Goal: Task Accomplishment & Management: Manage account settings

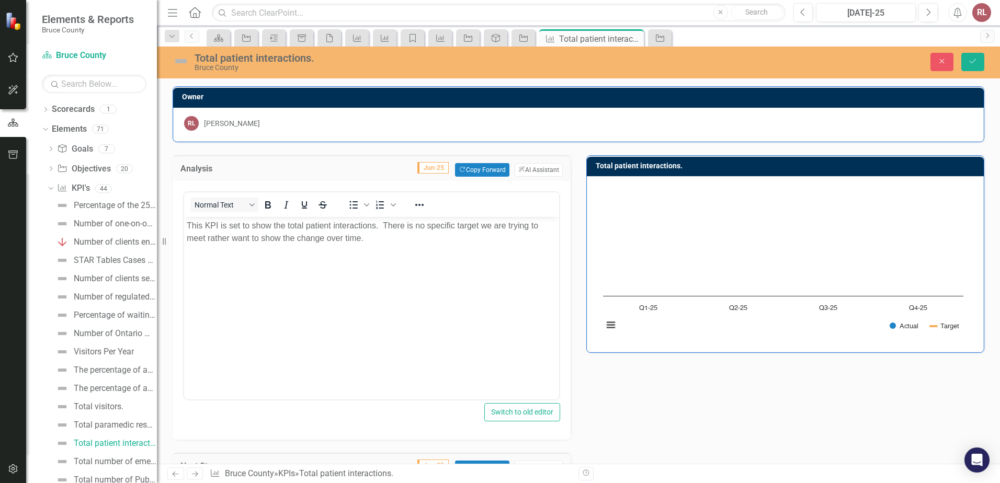
scroll to position [590, 0]
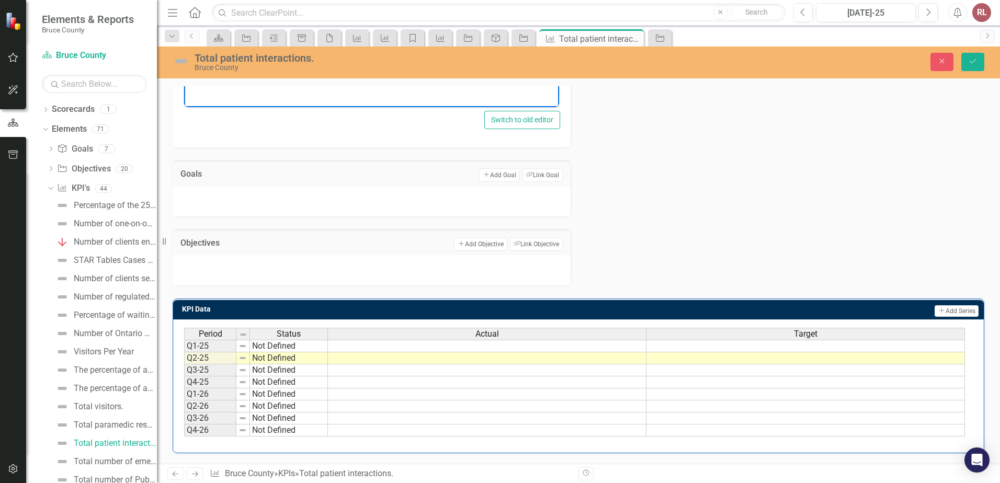
click at [50, 188] on icon "Dropdown" at bounding box center [50, 188] width 6 height 7
click at [47, 187] on div "Dropdown" at bounding box center [48, 188] width 9 height 7
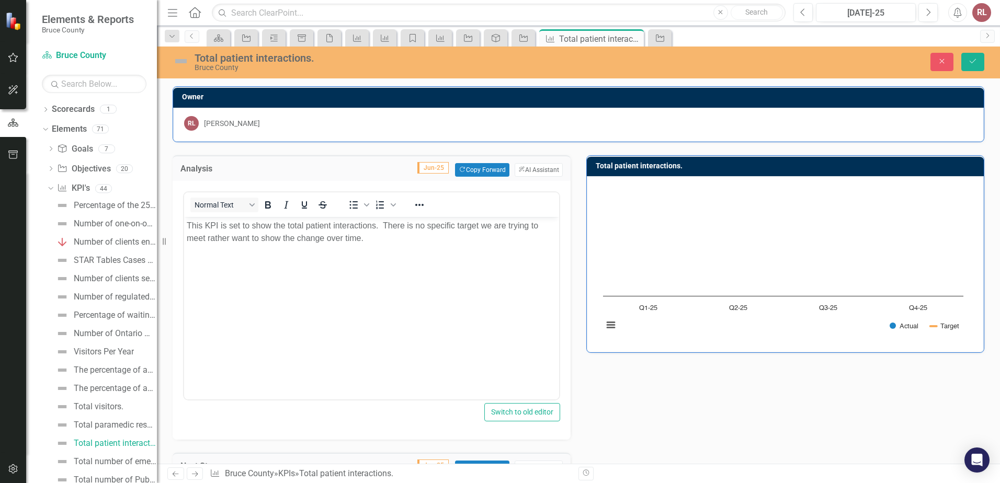
drag, startPoint x: 419, startPoint y: 369, endPoint x: 413, endPoint y: 360, distance: 11.0
click at [417, 368] on body "This KPI is set to show the total patient interactions. There is no specific ta…" at bounding box center [371, 295] width 375 height 157
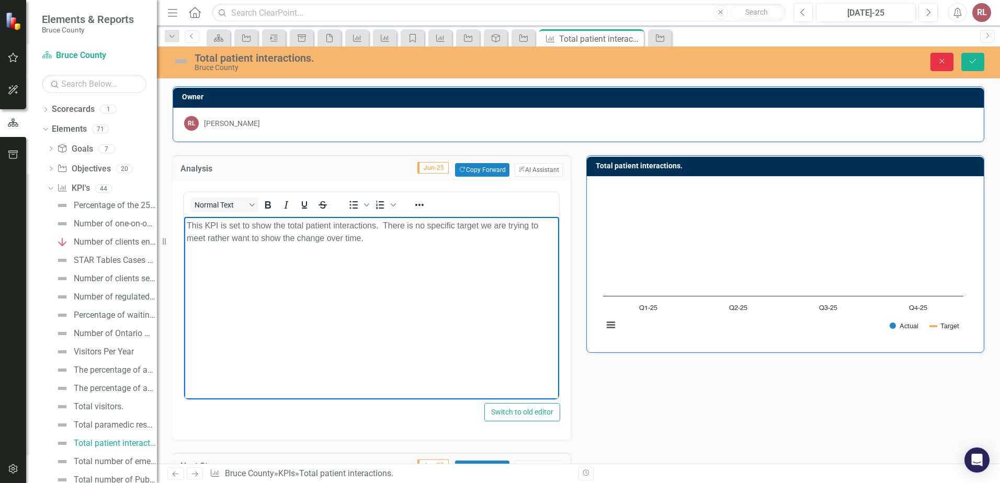
click at [940, 61] on icon "Close" at bounding box center [941, 61] width 9 height 7
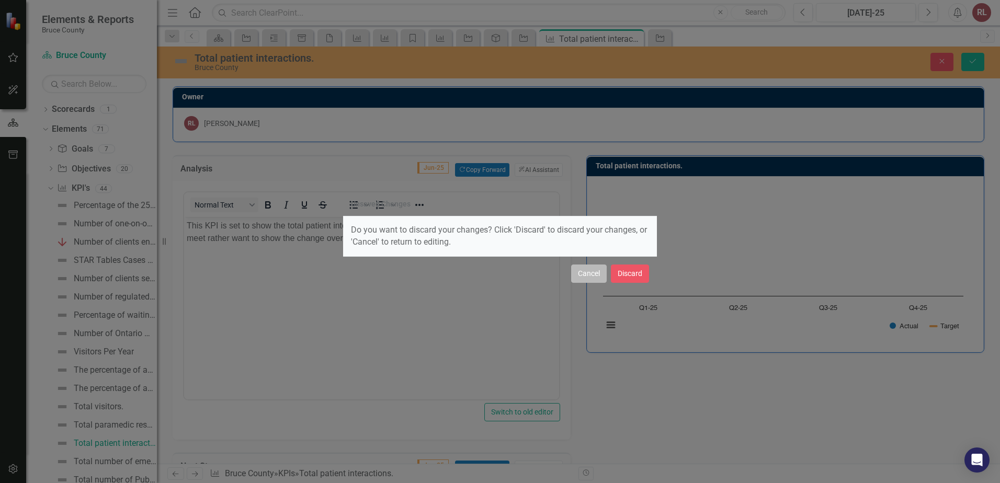
click at [592, 272] on button "Cancel" at bounding box center [589, 274] width 36 height 18
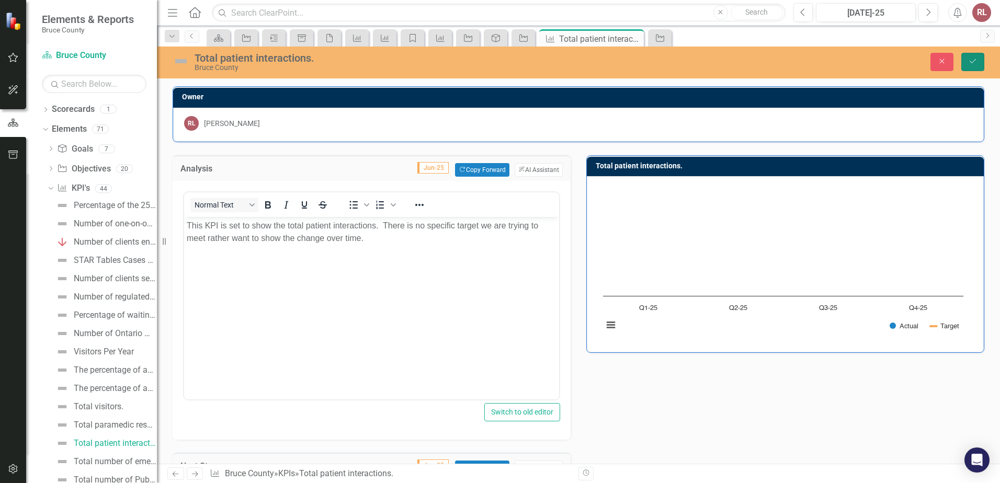
drag, startPoint x: 974, startPoint y: 59, endPoint x: 614, endPoint y: 190, distance: 383.3
click at [973, 59] on icon "Save" at bounding box center [972, 61] width 9 height 7
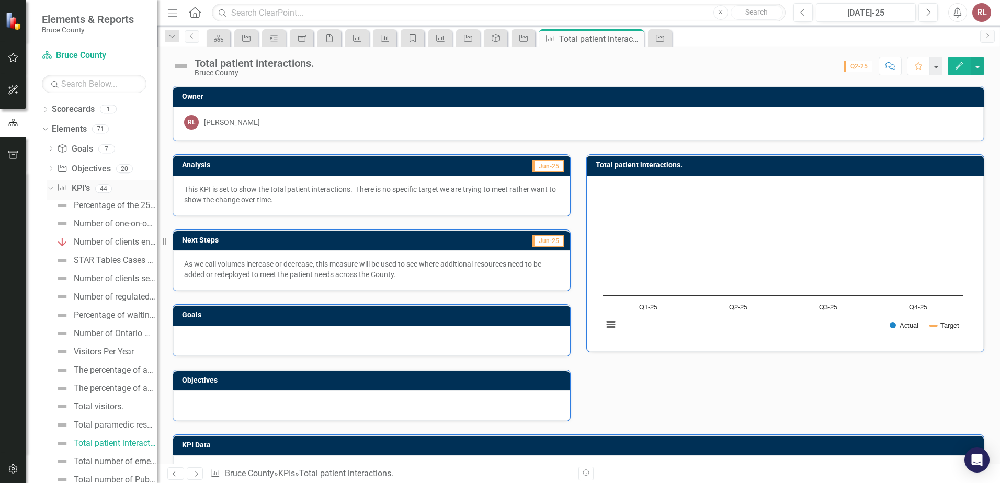
click at [50, 187] on icon "Dropdown" at bounding box center [50, 188] width 6 height 7
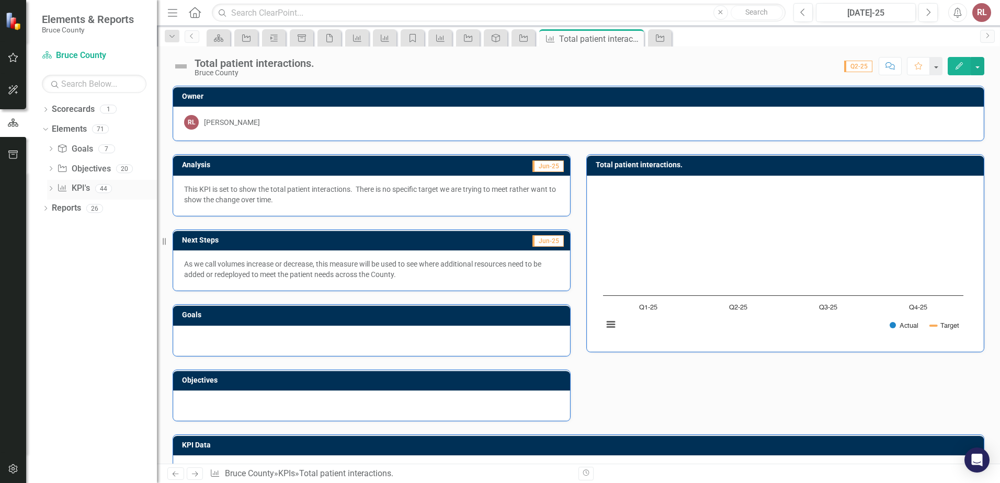
click at [50, 187] on icon "Dropdown" at bounding box center [50, 190] width 7 height 6
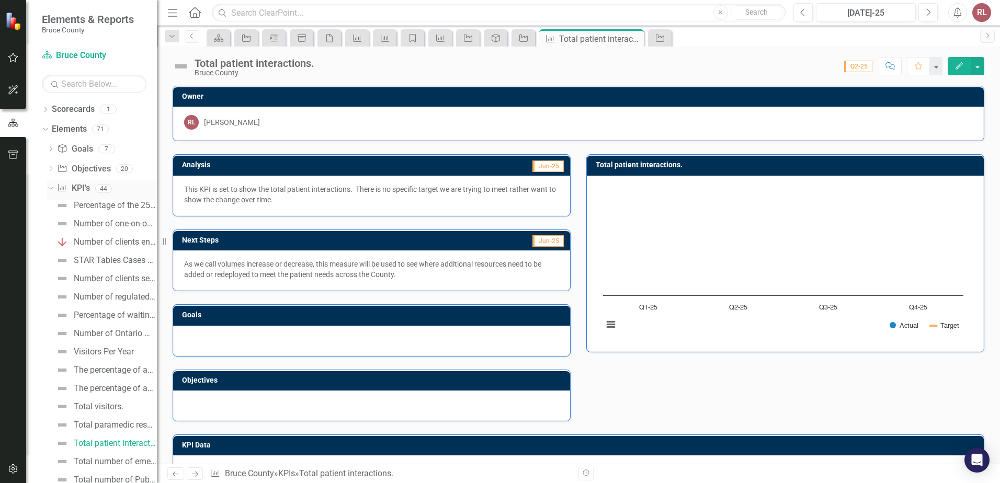
click at [52, 188] on icon at bounding box center [50, 188] width 5 height 3
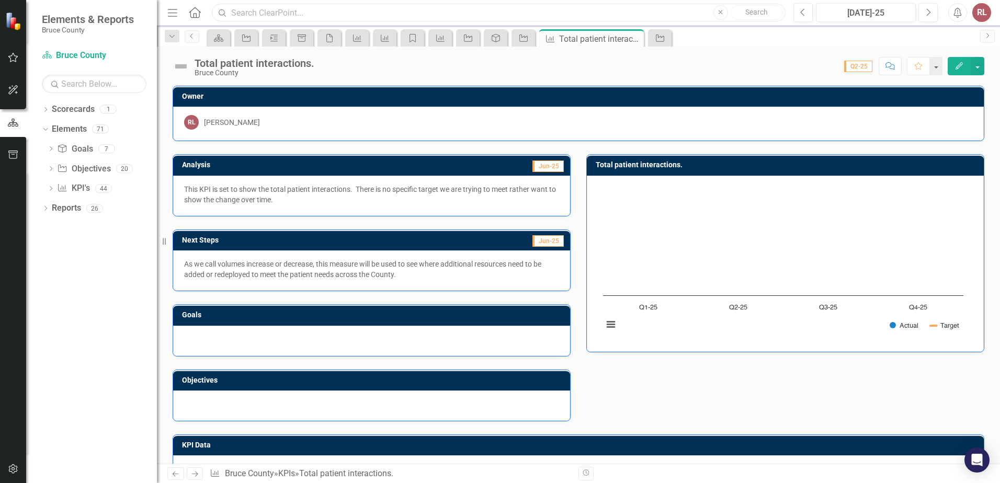
click at [269, 13] on input "text" at bounding box center [499, 13] width 574 height 18
type input "lux"
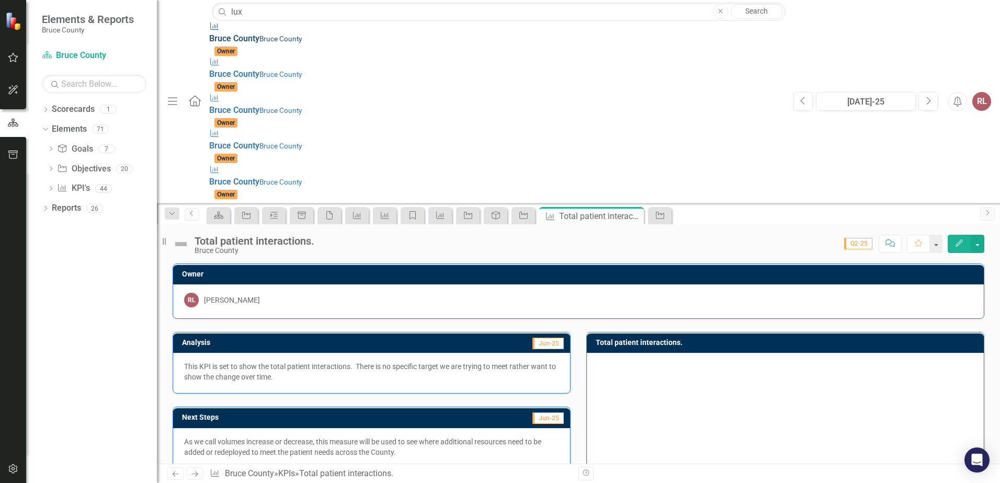
click at [238, 47] on span "Owner" at bounding box center [225, 51] width 23 height 9
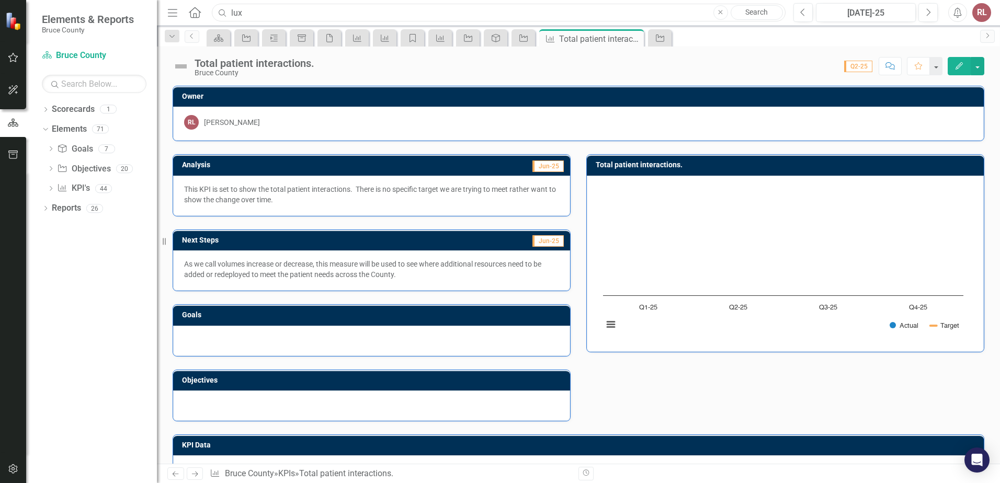
click at [256, 10] on input "lux" at bounding box center [499, 13] width 574 height 18
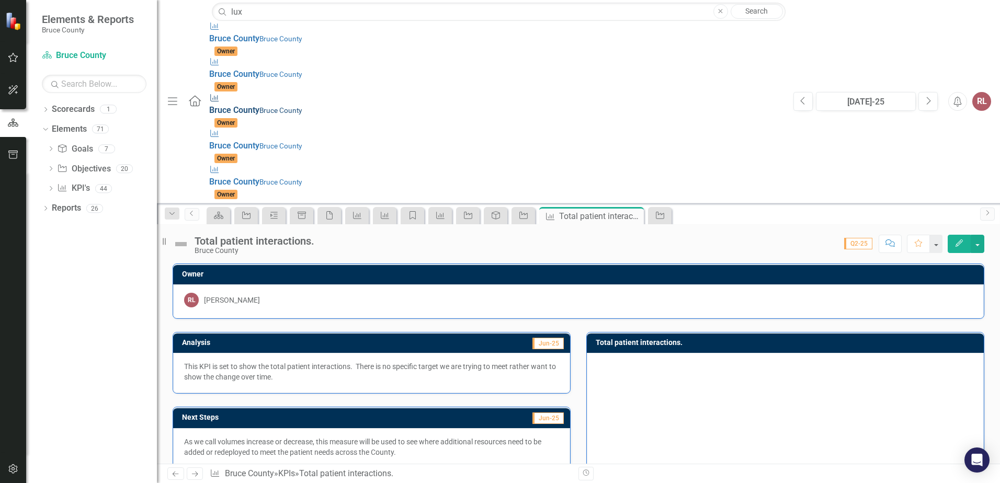
click at [238, 118] on span "Owner" at bounding box center [225, 122] width 23 height 9
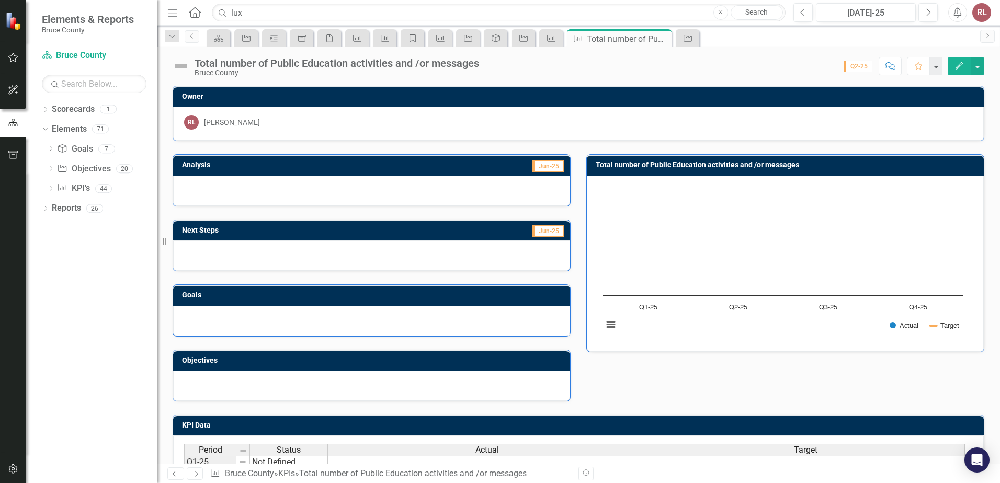
scroll to position [116, 0]
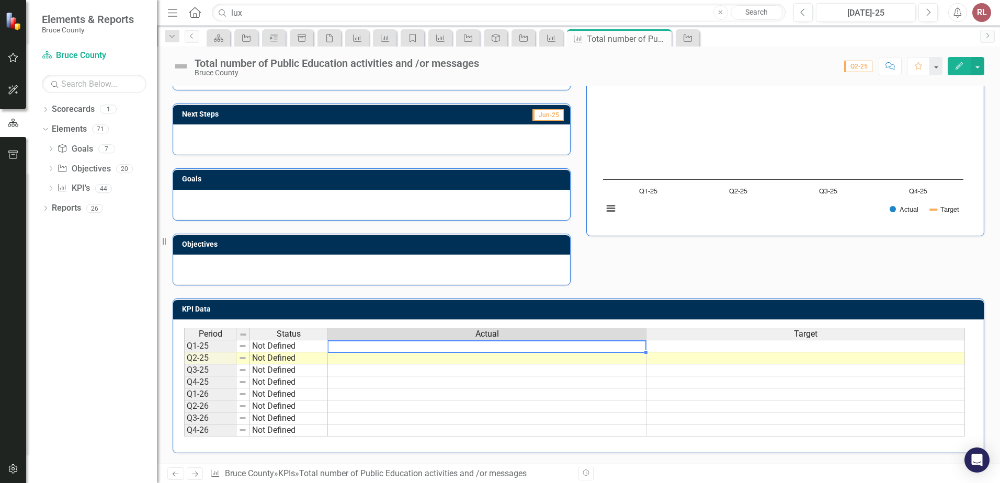
click at [414, 345] on td at bounding box center [487, 346] width 319 height 13
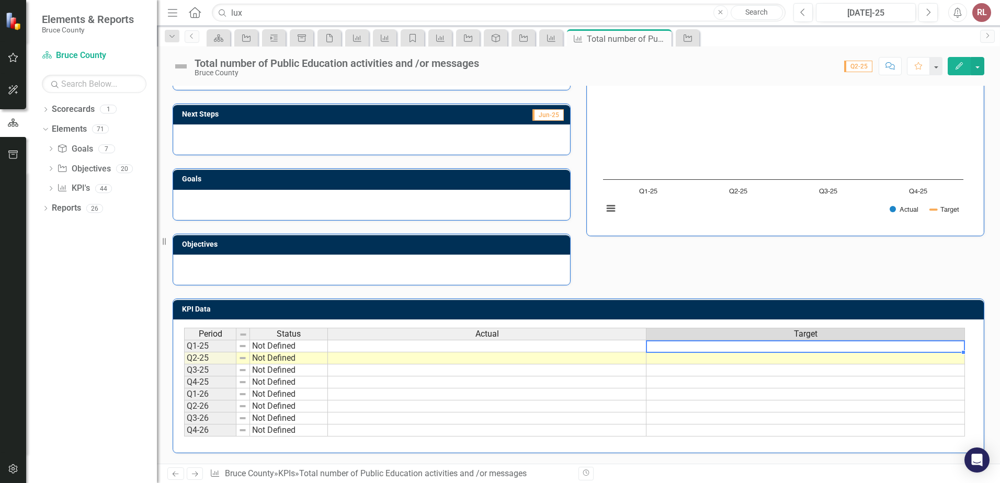
click at [747, 347] on td at bounding box center [806, 346] width 319 height 13
click at [415, 347] on td at bounding box center [487, 346] width 319 height 13
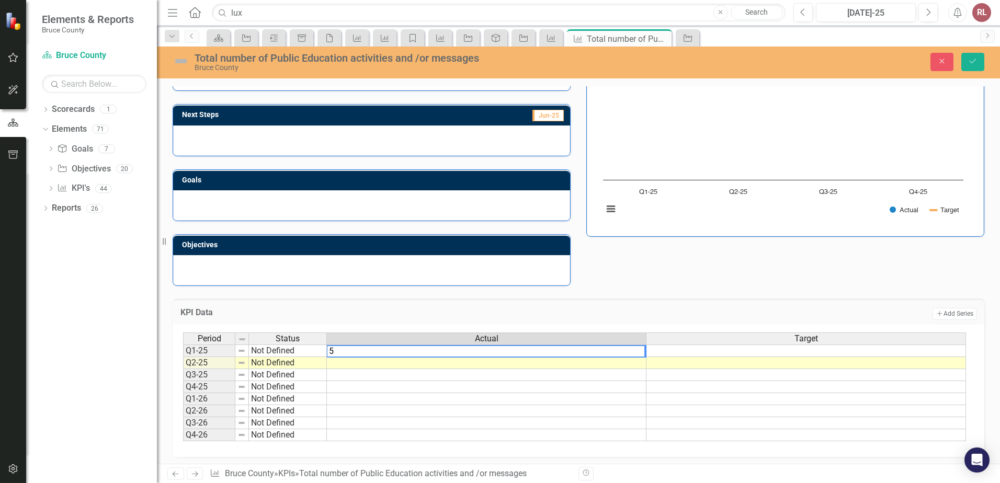
type textarea "5"
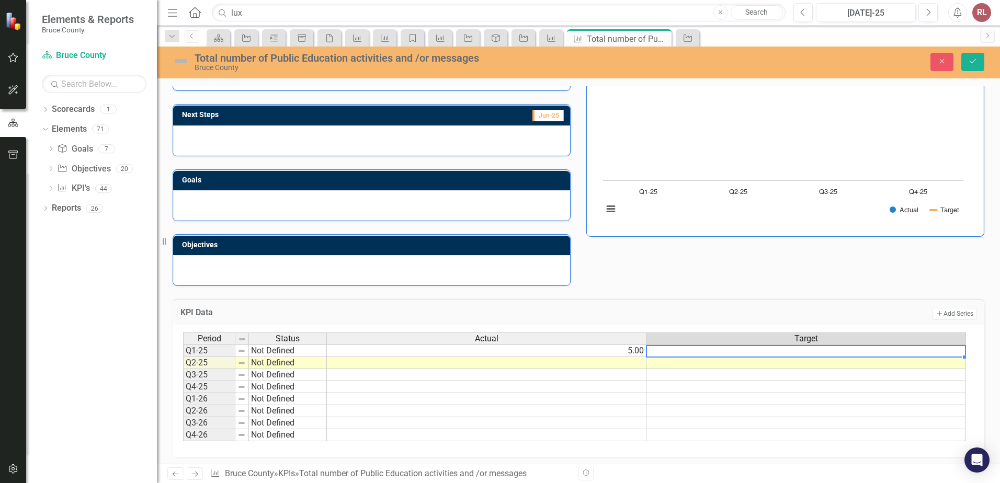
click at [761, 353] on td at bounding box center [807, 351] width 320 height 13
click at [559, 353] on td "5.00" at bounding box center [487, 351] width 320 height 13
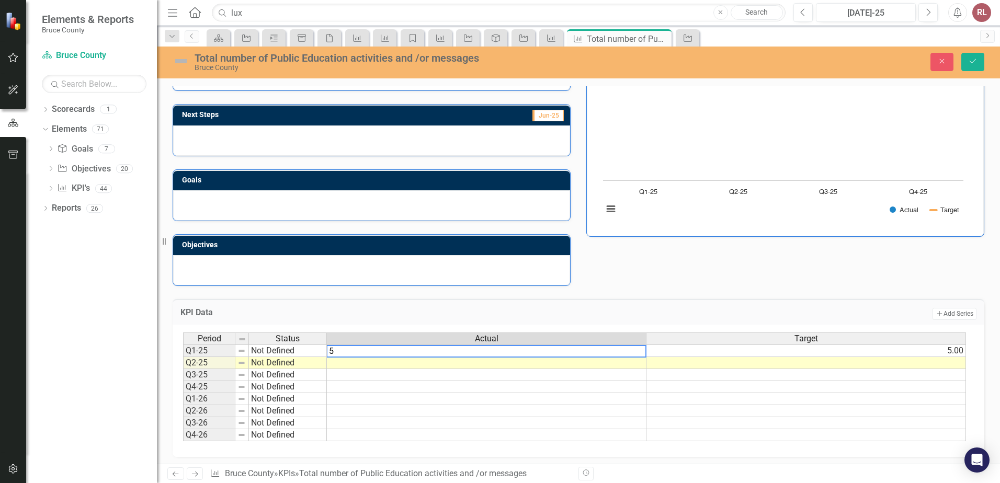
click at [710, 352] on td "5.00" at bounding box center [807, 351] width 320 height 13
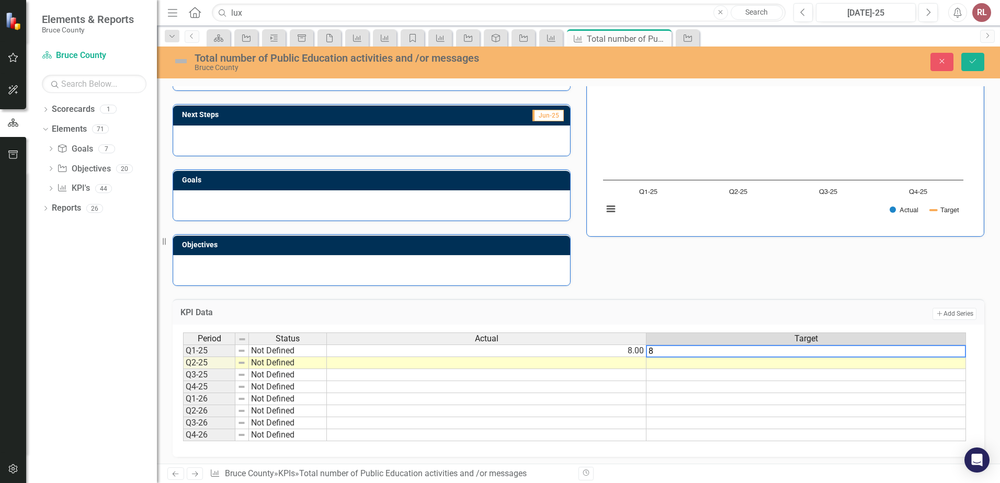
type textarea "8"
click at [515, 361] on td at bounding box center [487, 363] width 320 height 12
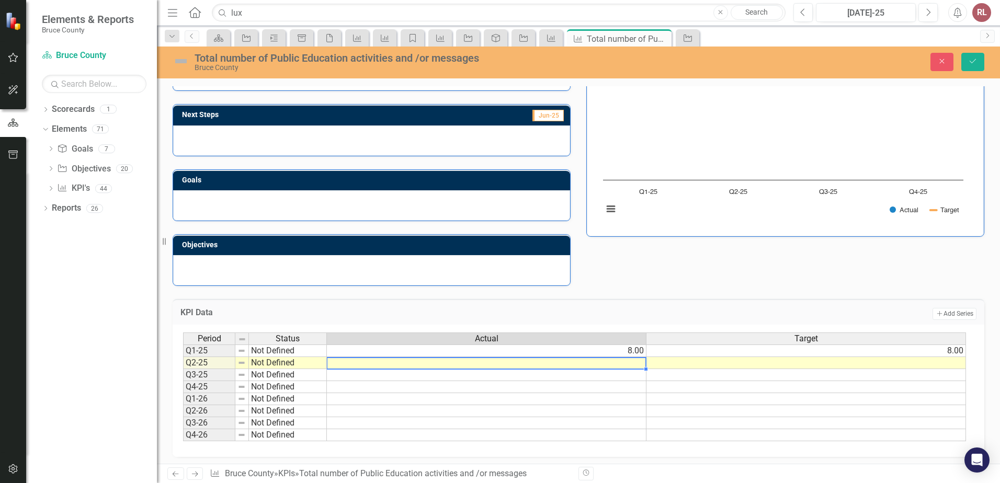
type textarea "1"
type textarea "3"
click at [750, 364] on td at bounding box center [807, 363] width 320 height 12
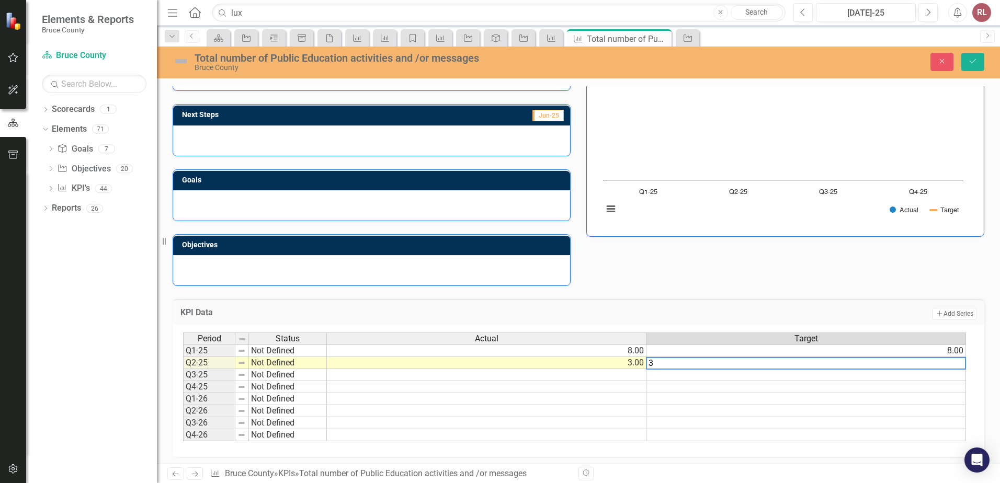
type textarea "3"
click at [694, 314] on td "Add Add Series" at bounding box center [747, 314] width 459 height 14
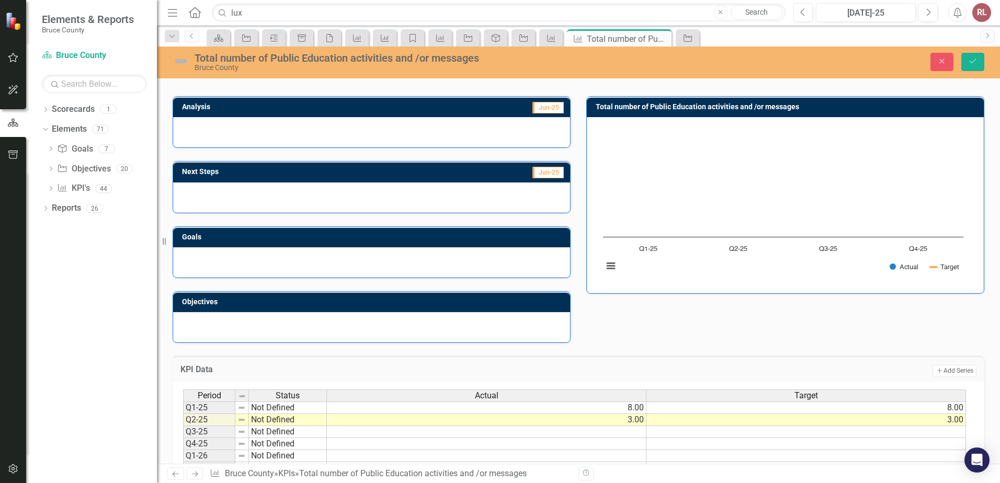
scroll to position [0, 0]
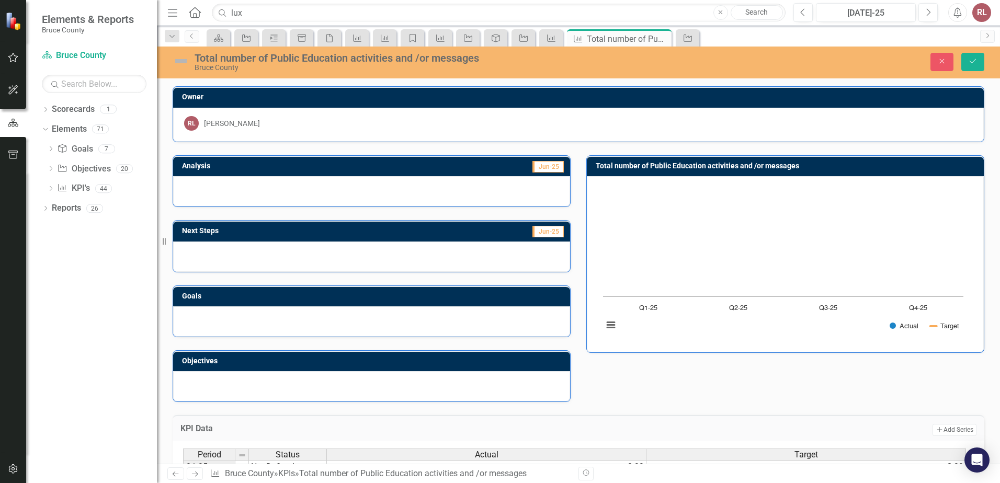
click at [284, 184] on div at bounding box center [371, 191] width 397 height 30
click at [277, 187] on div at bounding box center [371, 191] width 397 height 30
click at [276, 187] on div at bounding box center [371, 191] width 397 height 30
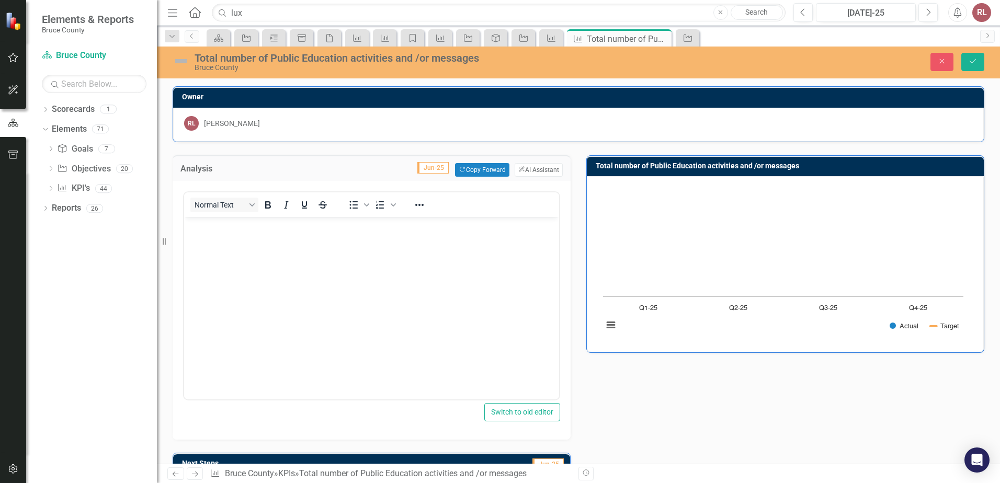
click at [275, 188] on div "Normal Text To open the popup, press Shift+Enter To open the popup, press Shift…" at bounding box center [372, 310] width 398 height 259
drag, startPoint x: 242, startPoint y: 274, endPoint x: 242, endPoint y: 263, distance: 10.5
click at [239, 272] on body "Rich Text Area. Press ALT-0 for help." at bounding box center [371, 295] width 375 height 157
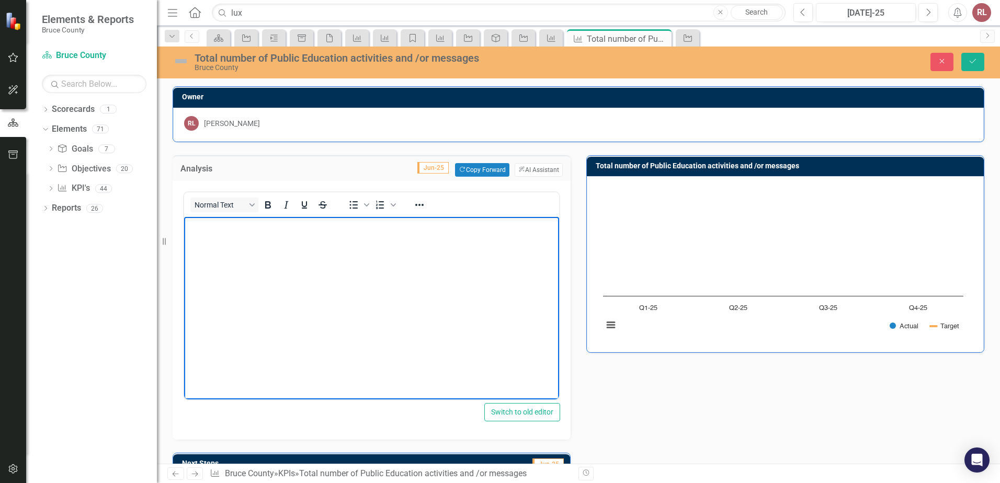
click at [224, 240] on body "Rich Text Area. Press ALT-0 for help." at bounding box center [371, 295] width 375 height 157
click at [252, 240] on p "From January to March, there were monthly topics promoted via the County about …" at bounding box center [372, 231] width 370 height 25
click at [240, 285] on p "February:" at bounding box center [372, 280] width 370 height 13
click at [242, 257] on p "January:" at bounding box center [372, 259] width 370 height 13
click at [329, 279] on p "February: Make and Emergency Plan" at bounding box center [372, 280] width 370 height 13
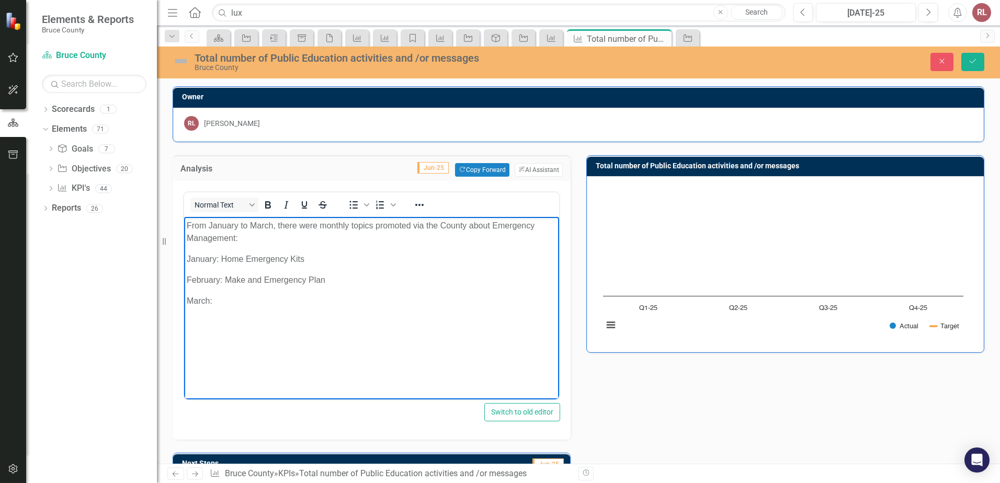
click at [224, 298] on p "March:" at bounding box center [372, 301] width 370 height 13
click at [219, 319] on p "April:" at bounding box center [372, 321] width 370 height 13
click at [274, 322] on p "April: Emergency Kits" at bounding box center [372, 321] width 370 height 13
click at [231, 375] on p "June:" at bounding box center [372, 376] width 370 height 13
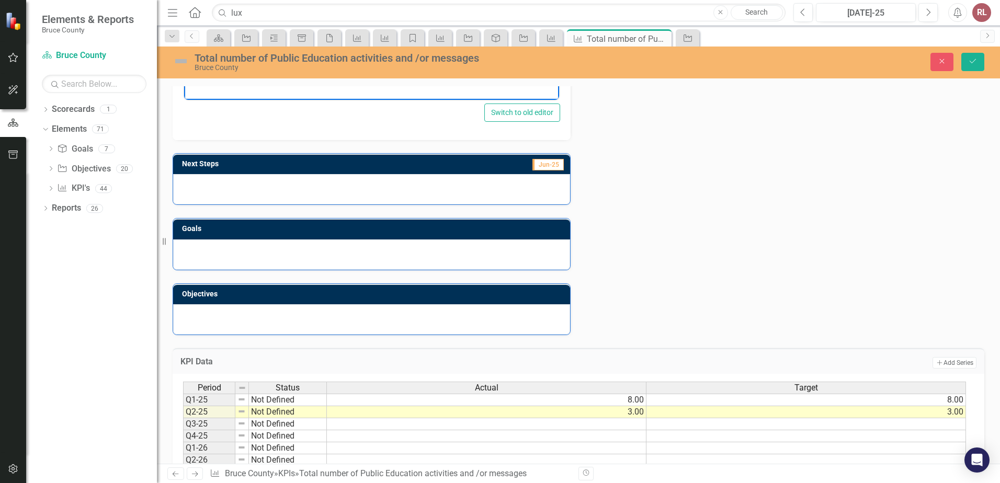
scroll to position [352, 0]
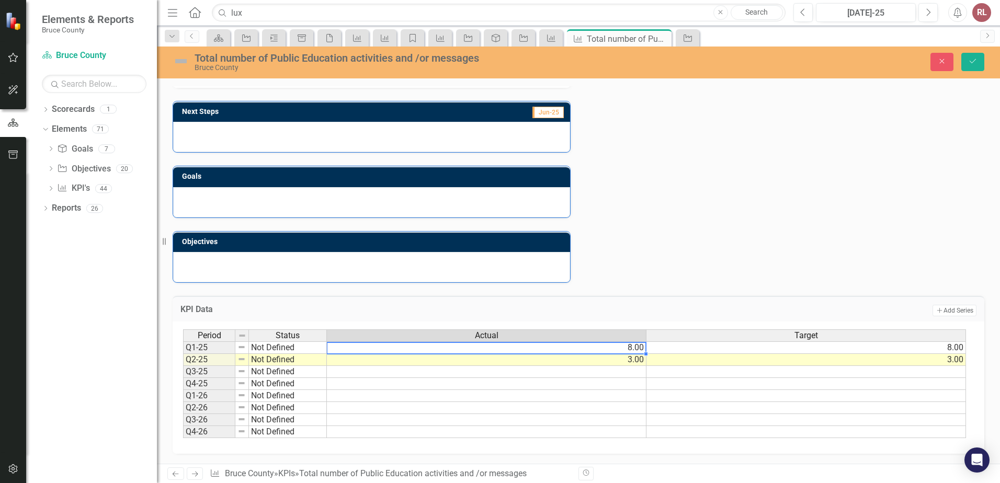
drag, startPoint x: 630, startPoint y: 345, endPoint x: 625, endPoint y: 352, distance: 8.5
click at [630, 346] on td "8.00" at bounding box center [487, 348] width 320 height 13
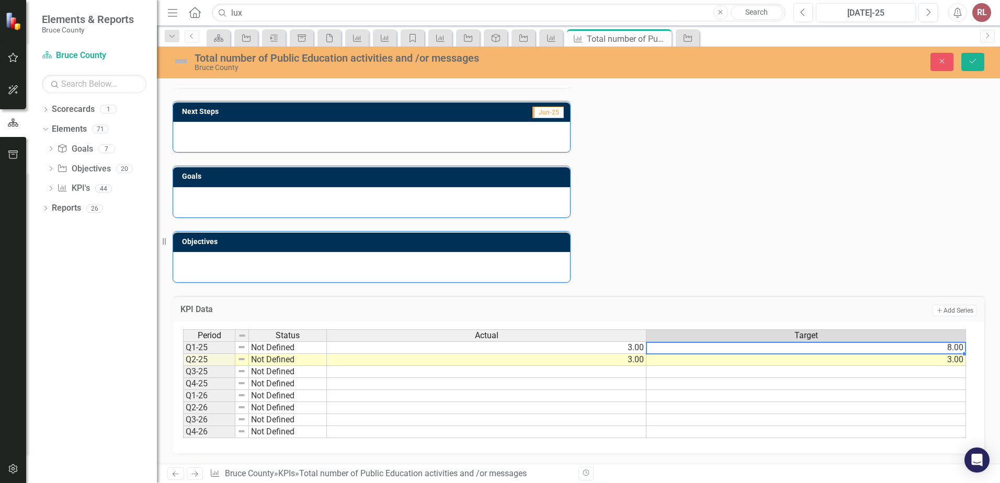
click at [667, 346] on td "8.00" at bounding box center [807, 348] width 320 height 13
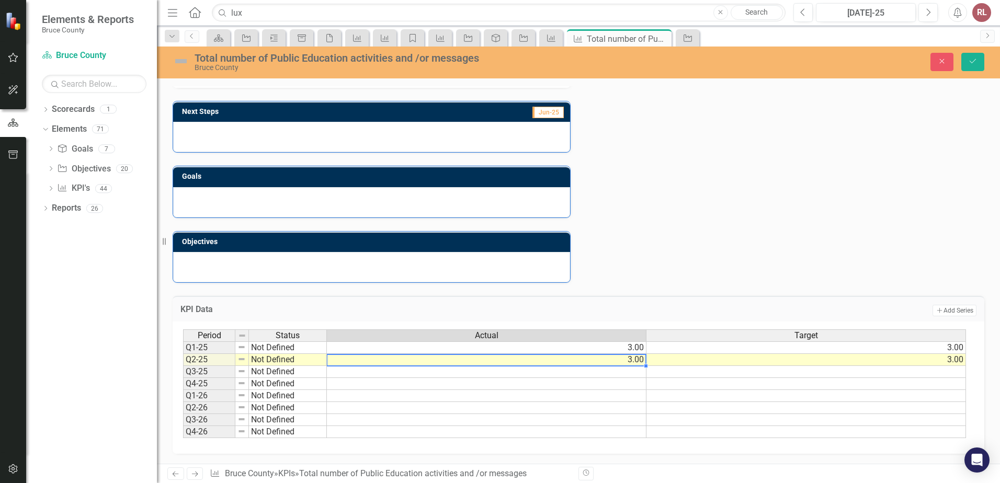
click at [618, 357] on td "3.00" at bounding box center [487, 360] width 320 height 12
click at [751, 358] on td "3.00" at bounding box center [807, 360] width 320 height 12
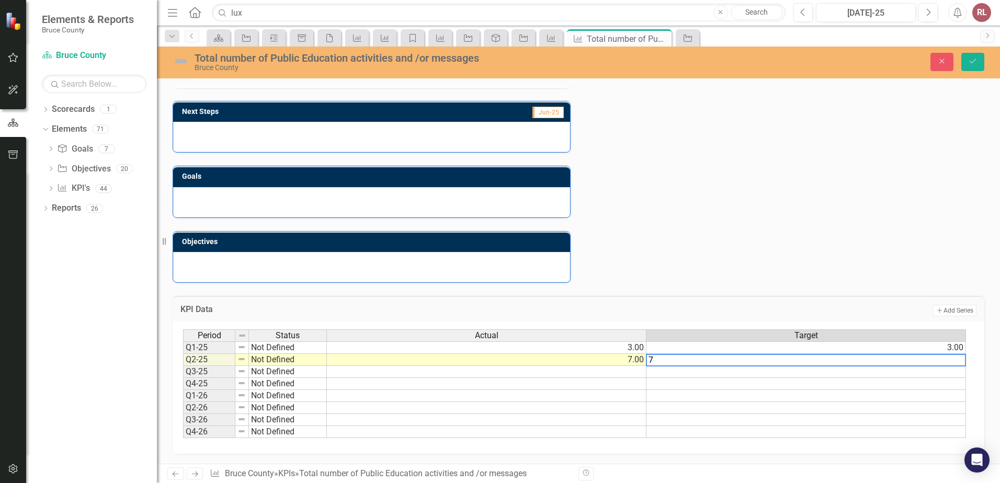
type textarea "7"
click at [183, 402] on div "Period Status Actual Target Q1-25 Not Defined 3.00 3.00 Q2-25 Not Defined 7.00 …" at bounding box center [183, 384] width 0 height 109
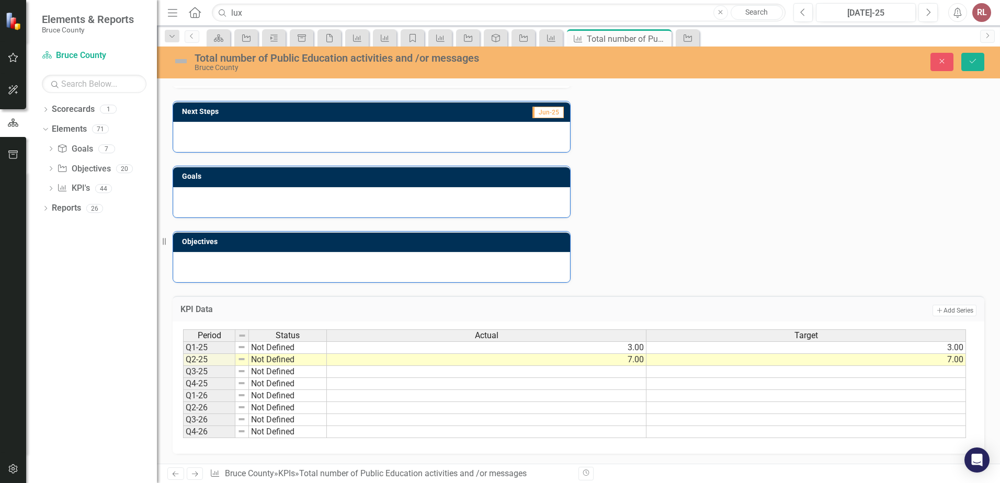
click at [697, 265] on div "Analysis Jun-25 Copy Forward Copy Forward ClearPoint AI AI Assistant Normal Tex…" at bounding box center [579, 36] width 828 height 493
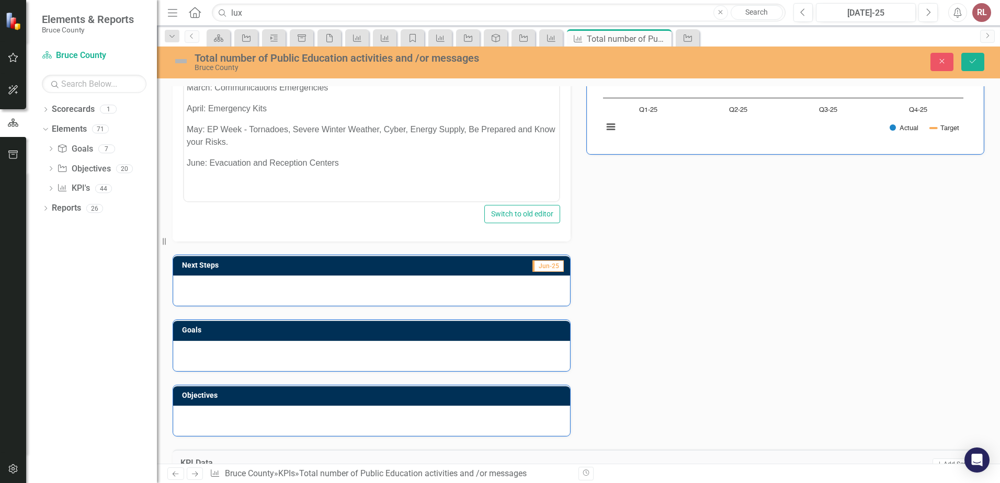
scroll to position [143, 0]
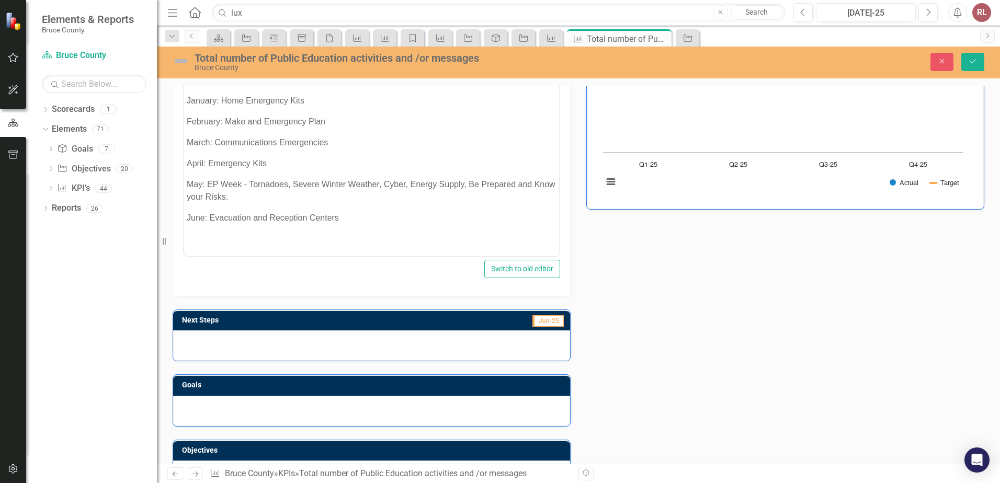
click at [368, 347] on div at bounding box center [371, 346] width 397 height 30
click at [289, 345] on div at bounding box center [371, 346] width 397 height 30
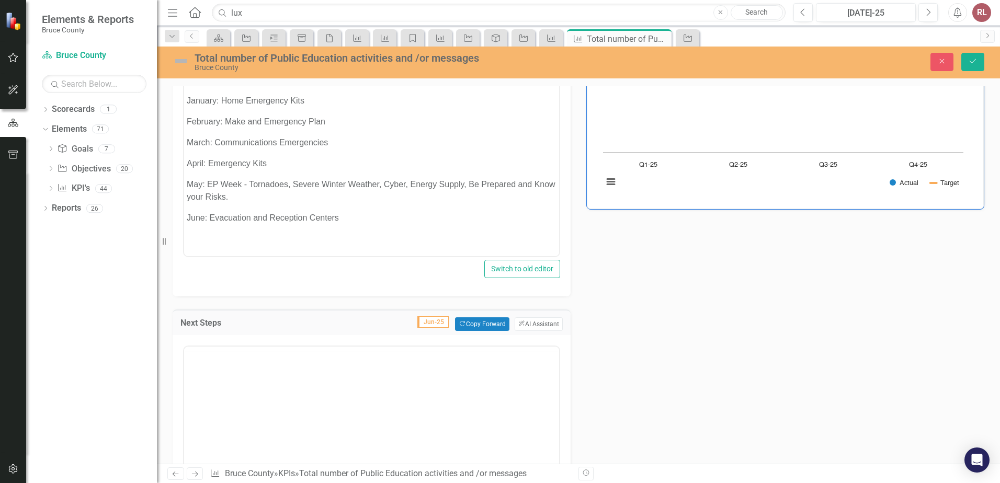
scroll to position [0, 0]
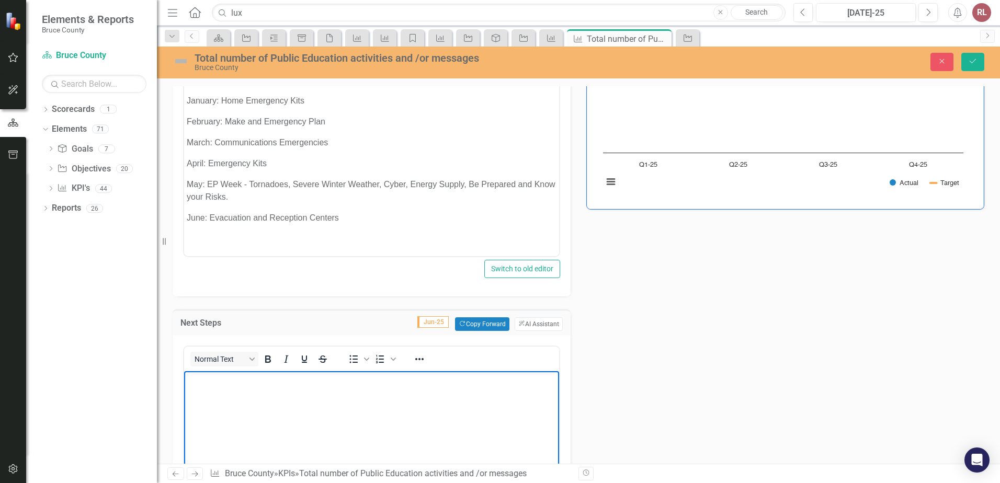
click at [221, 409] on body "Rich Text Area. Press ALT-0 for help." at bounding box center [371, 449] width 375 height 157
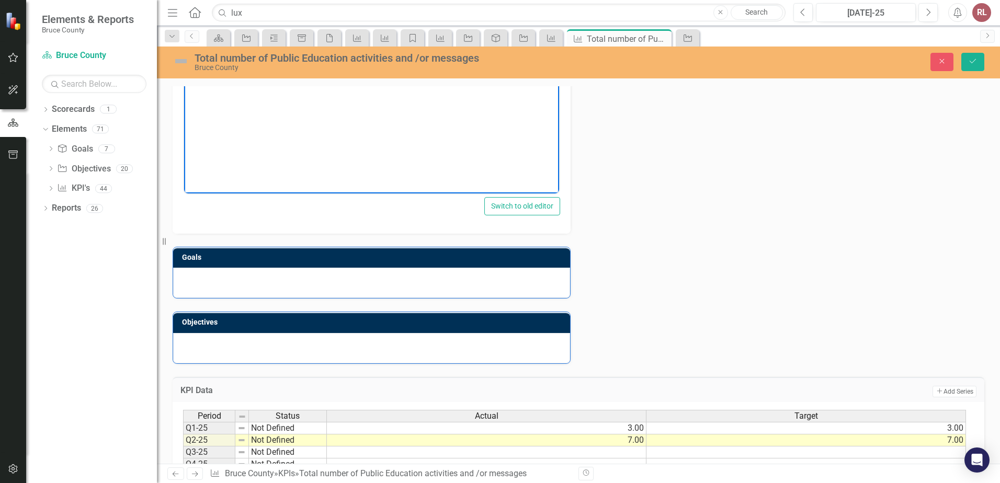
scroll to position [585, 0]
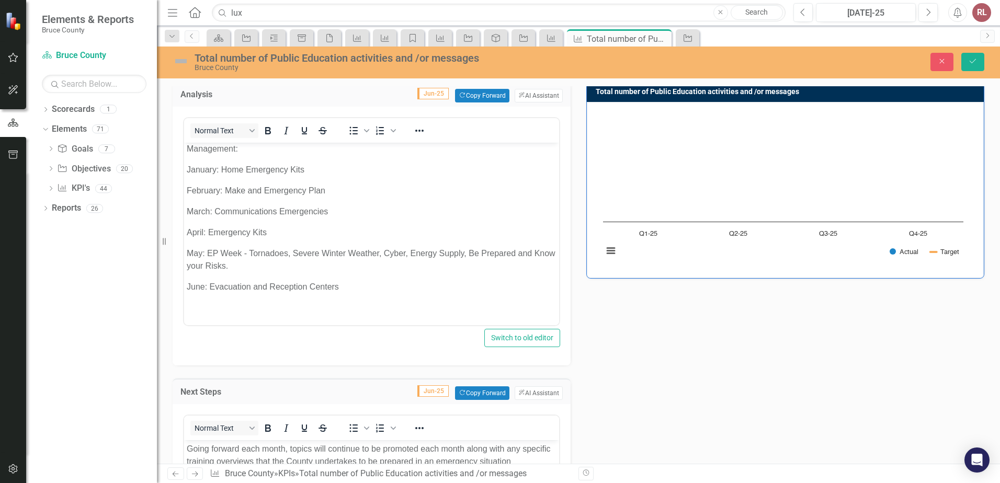
scroll to position [0, 0]
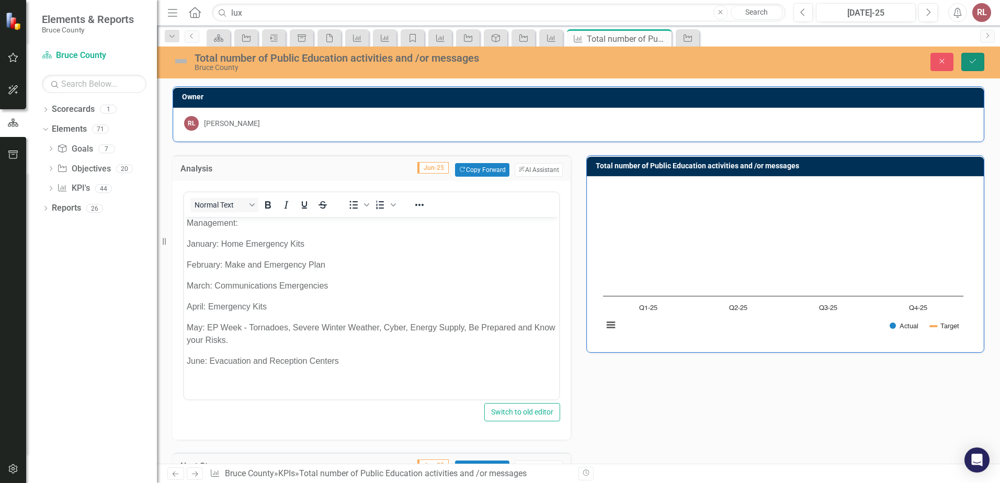
click at [969, 61] on icon "Save" at bounding box center [972, 61] width 9 height 7
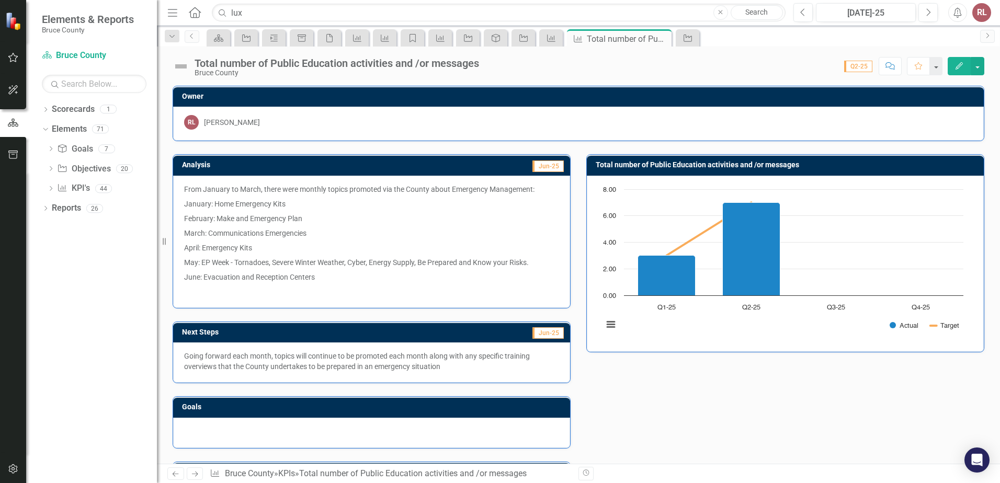
click at [744, 11] on link "Search" at bounding box center [757, 12] width 52 height 15
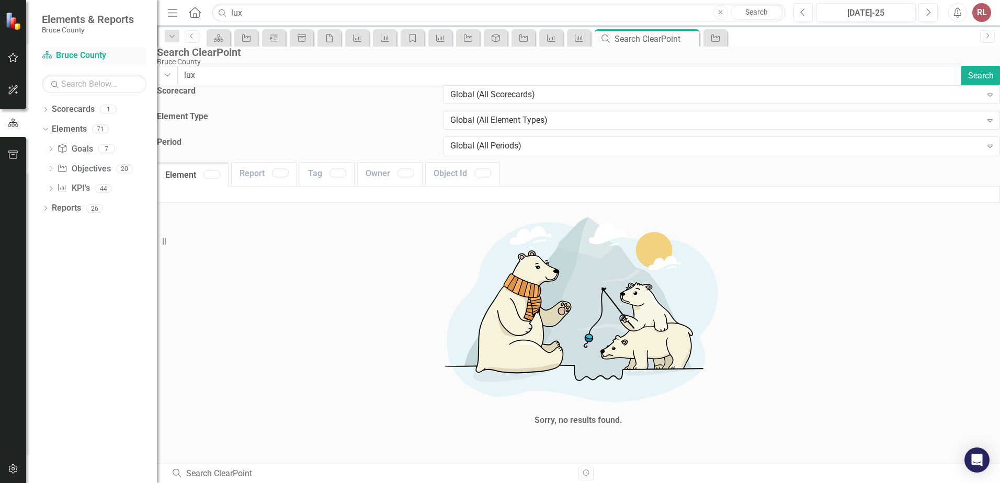
click at [67, 54] on link "Scorecard Bruce County" at bounding box center [94, 56] width 105 height 12
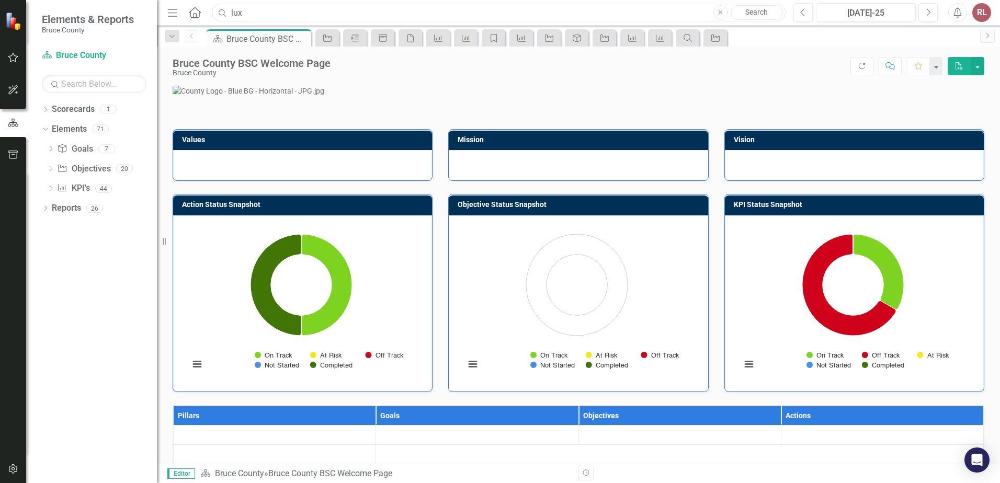
click at [251, 12] on input "lux" at bounding box center [499, 13] width 574 height 18
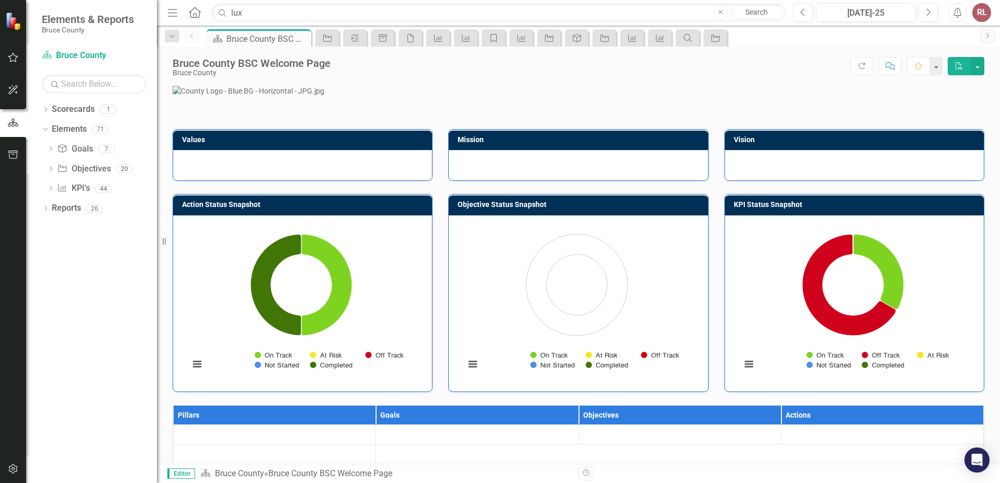
click at [748, 17] on link "Search" at bounding box center [757, 12] width 52 height 15
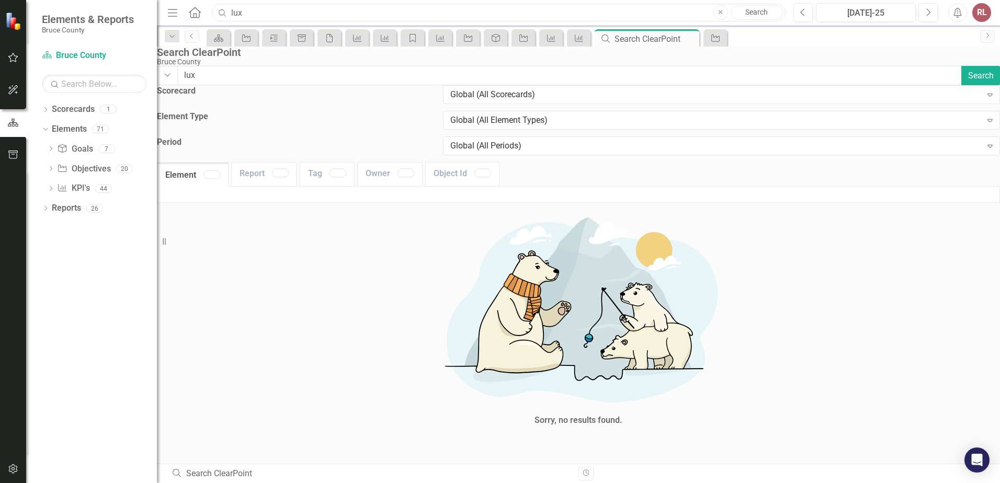
click at [249, 12] on input "lux" at bounding box center [499, 13] width 574 height 18
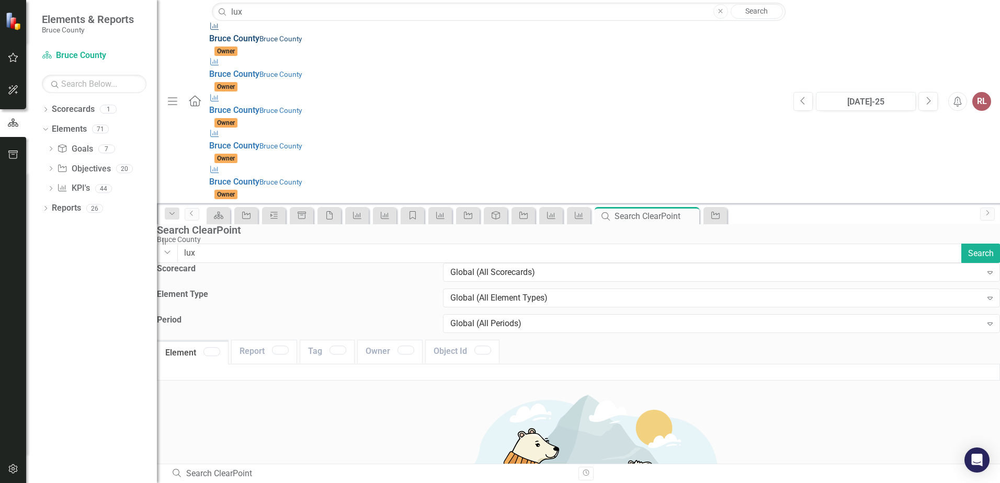
click at [209, 35] on div "KPI Bruce County [GEOGRAPHIC_DATA]" at bounding box center [496, 33] width 574 height 24
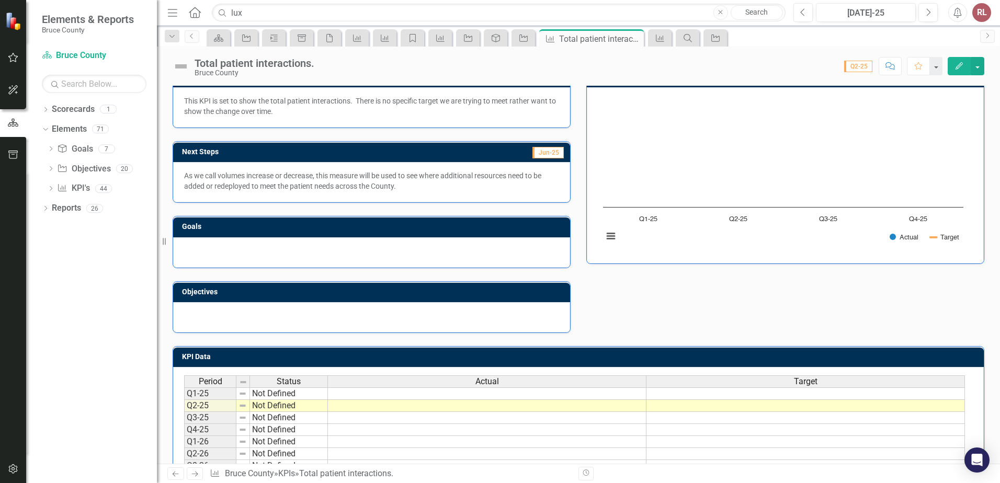
scroll to position [136, 0]
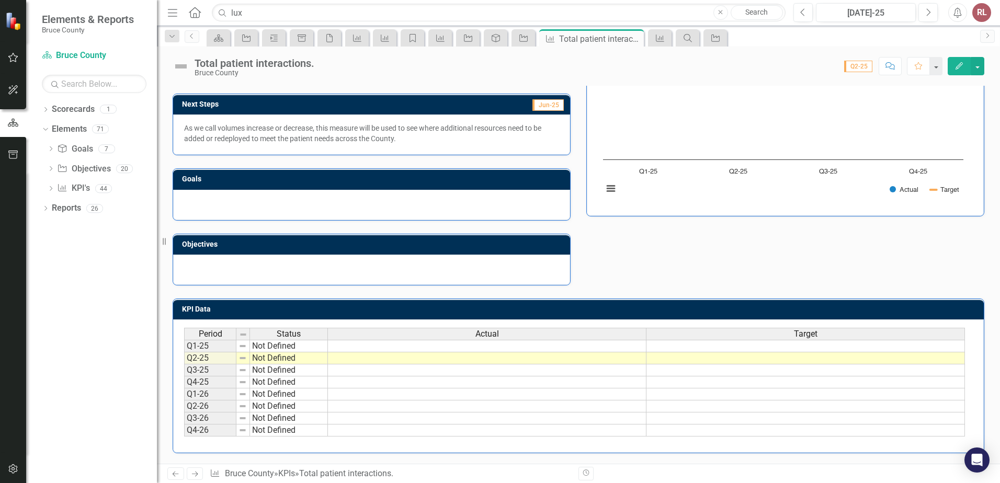
click at [378, 360] on td at bounding box center [487, 359] width 319 height 12
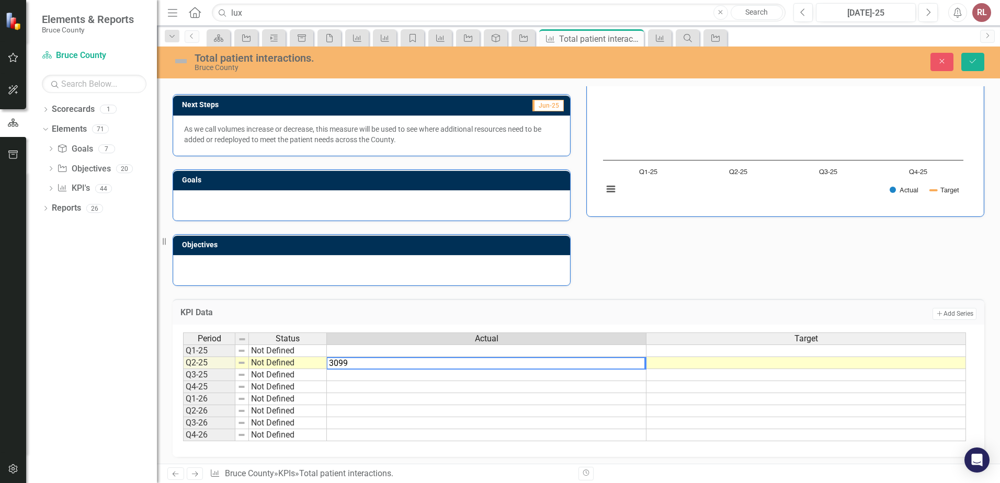
click at [369, 311] on h3 "KPI Data" at bounding box center [348, 312] width 337 height 9
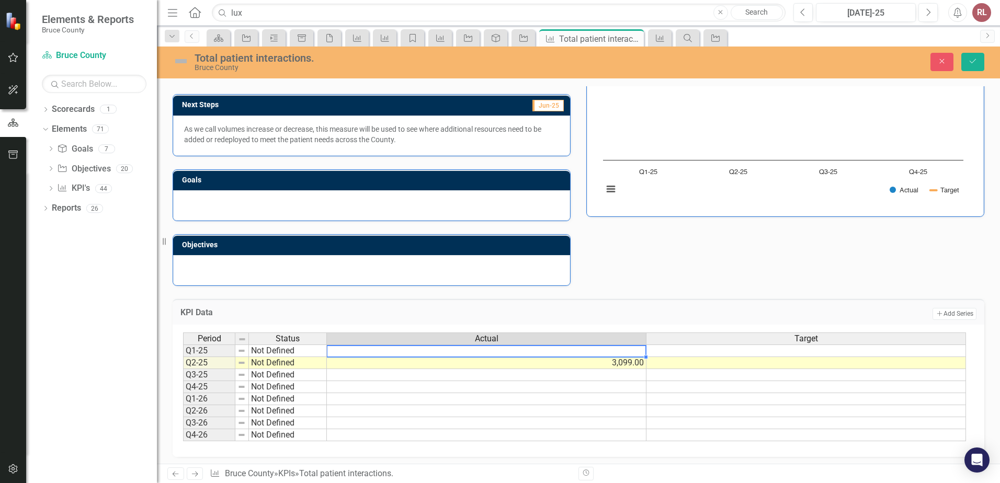
click at [569, 352] on td at bounding box center [487, 351] width 320 height 13
drag, startPoint x: 351, startPoint y: 349, endPoint x: 307, endPoint y: 351, distance: 44.0
click at [307, 351] on div "Period Status Actual Target Q1-25 Not Defined Q2-25 Not Defined 3,099.00 Q3-25 …" at bounding box center [574, 387] width 783 height 109
click at [584, 364] on td "3,099.00" at bounding box center [487, 363] width 320 height 12
type textarea "3099"
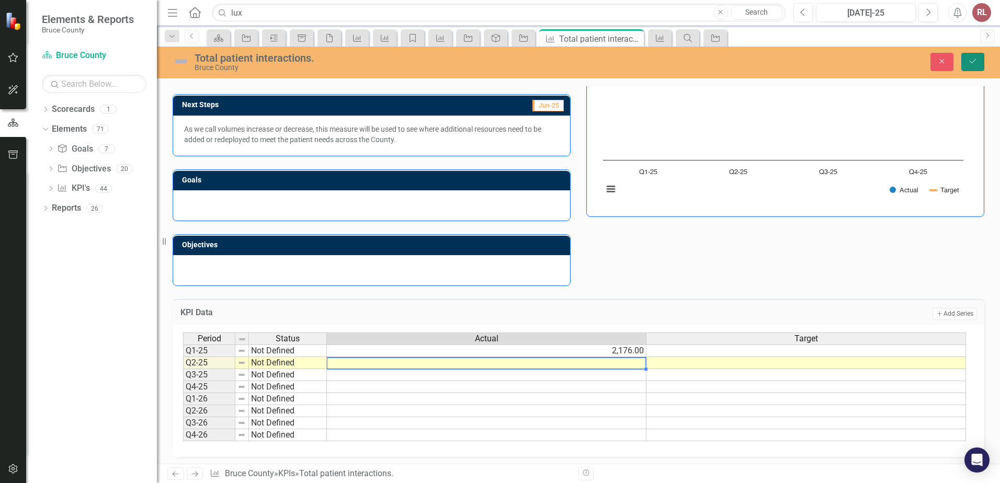
click at [975, 61] on icon "Save" at bounding box center [972, 61] width 9 height 7
